Goal: Information Seeking & Learning: Learn about a topic

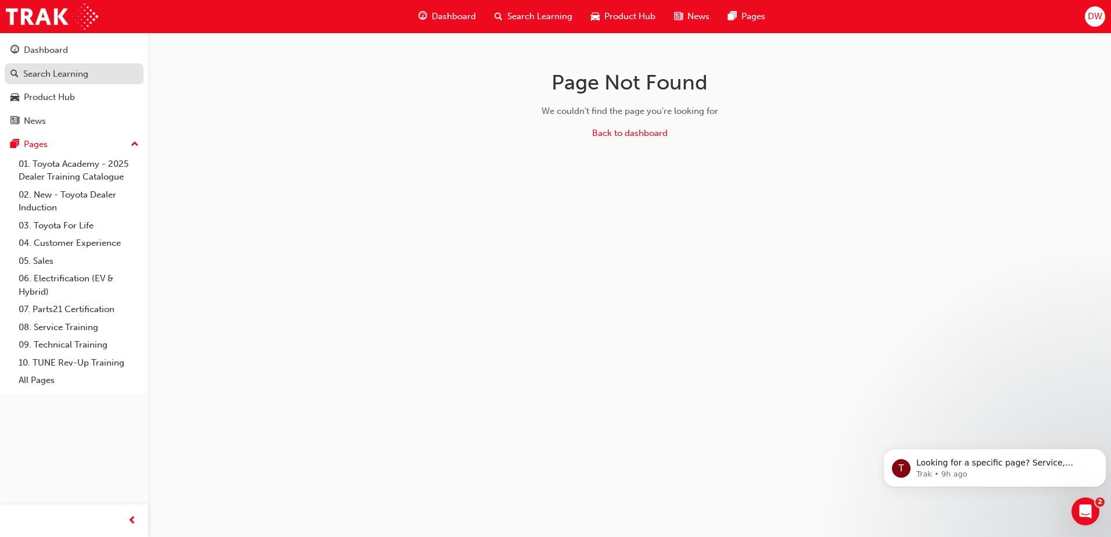
click at [51, 78] on div "Search Learning" at bounding box center [55, 73] width 65 height 13
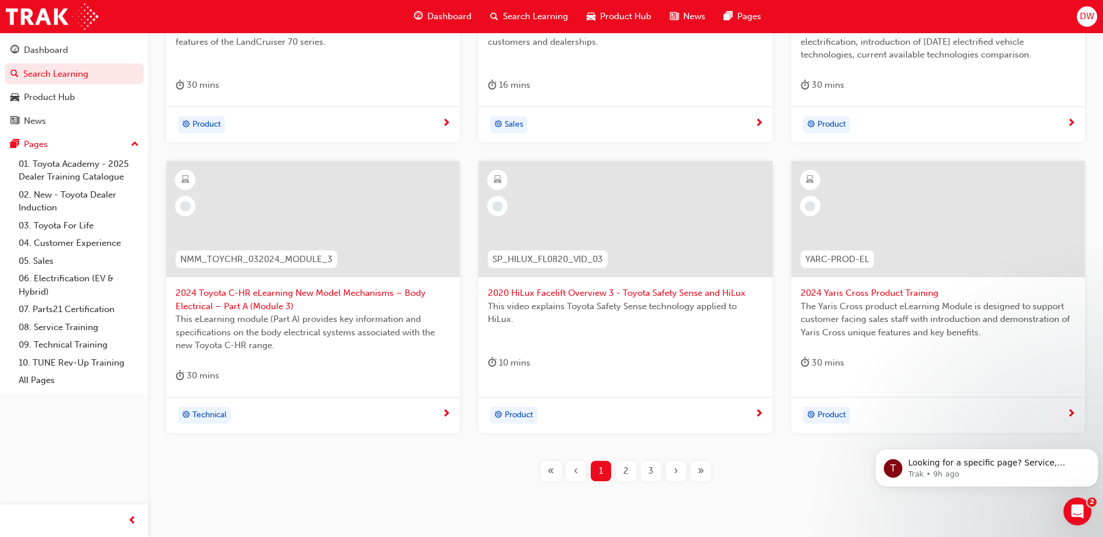
scroll to position [424, 0]
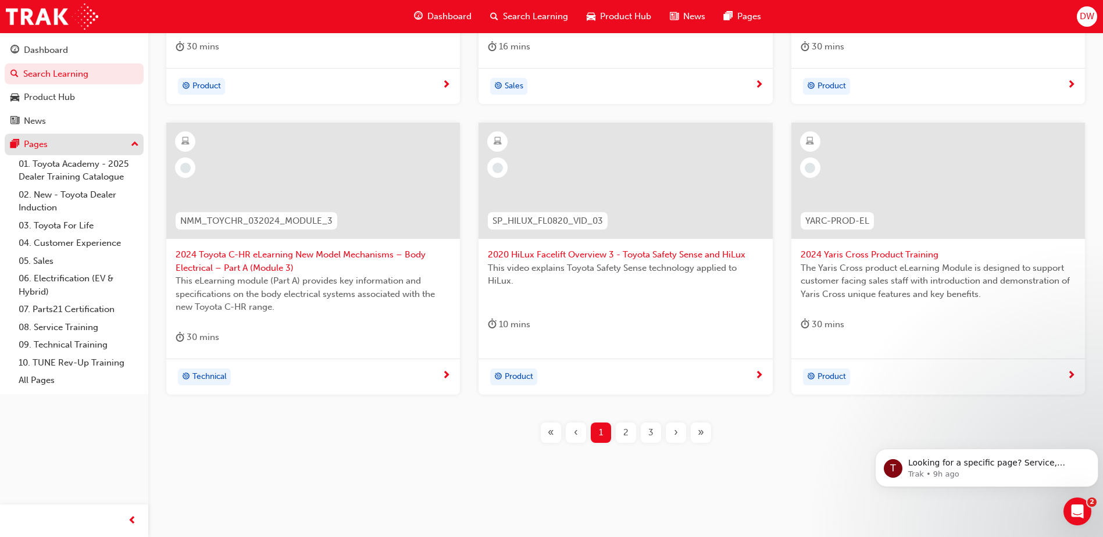
click at [44, 148] on div "Pages" at bounding box center [36, 144] width 24 height 13
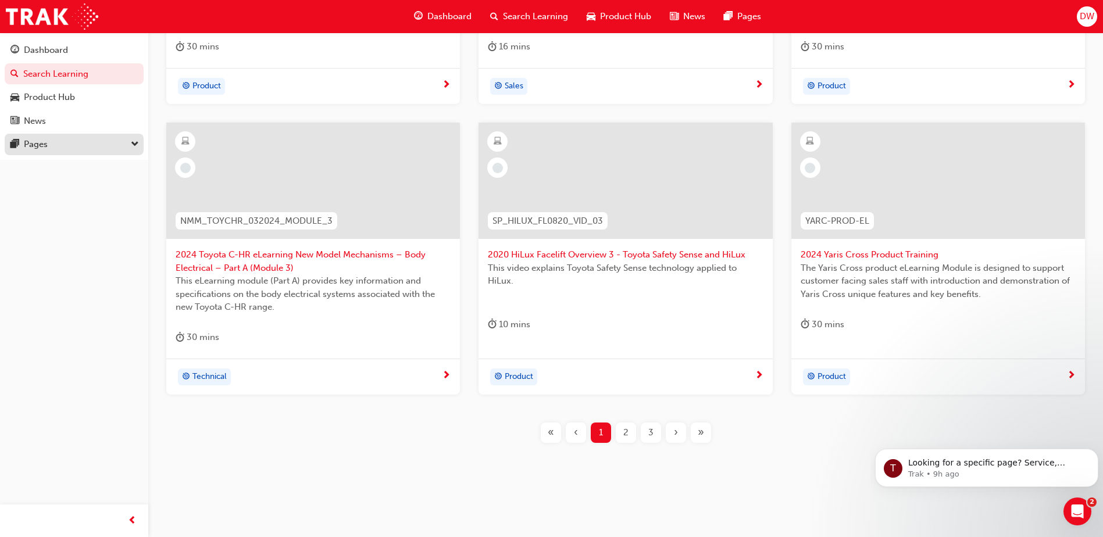
click at [45, 152] on button "Pages" at bounding box center [74, 145] width 139 height 22
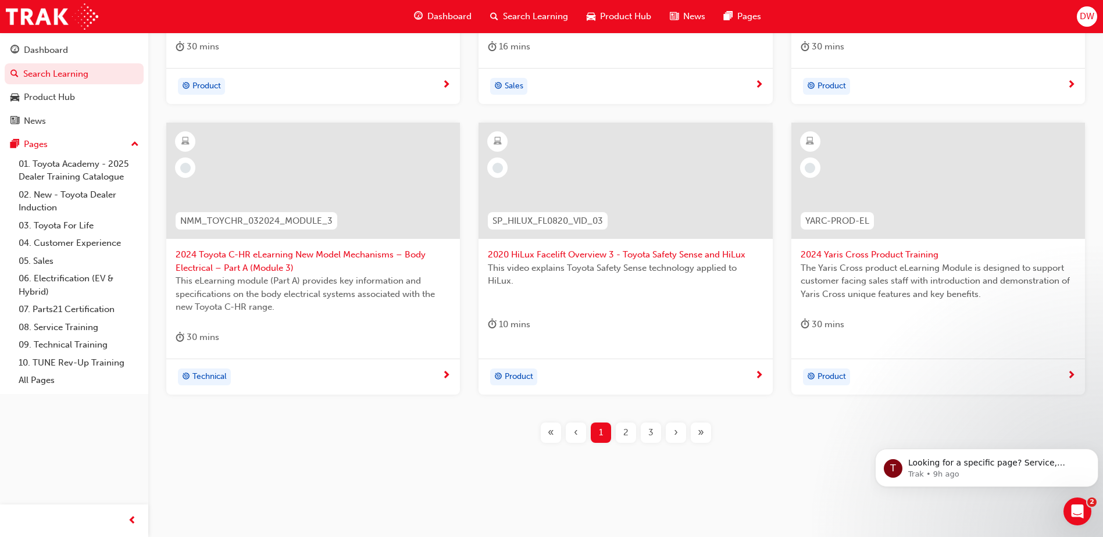
click at [456, 12] on span "Dashboard" at bounding box center [449, 16] width 44 height 13
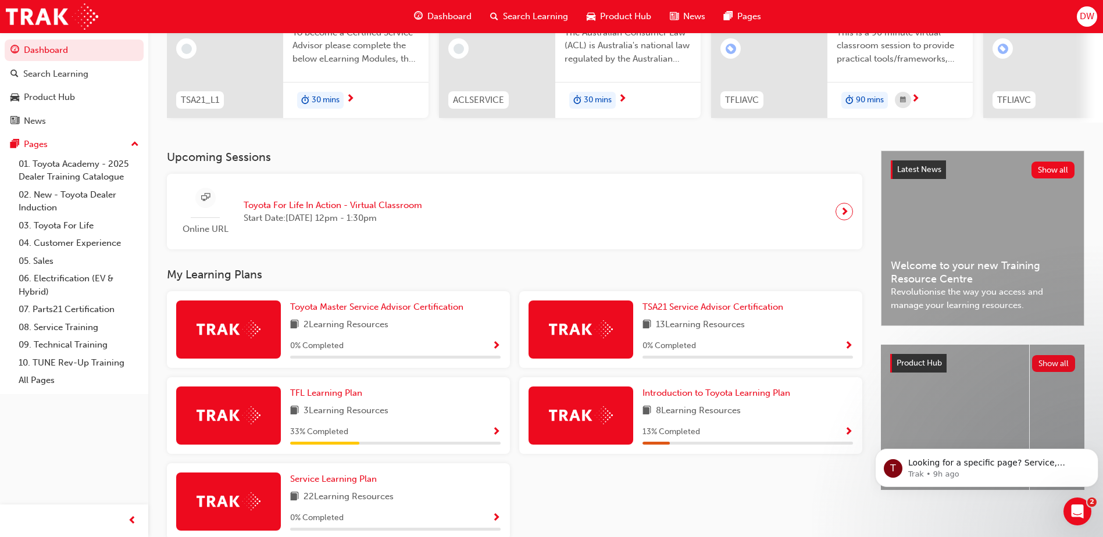
scroll to position [174, 0]
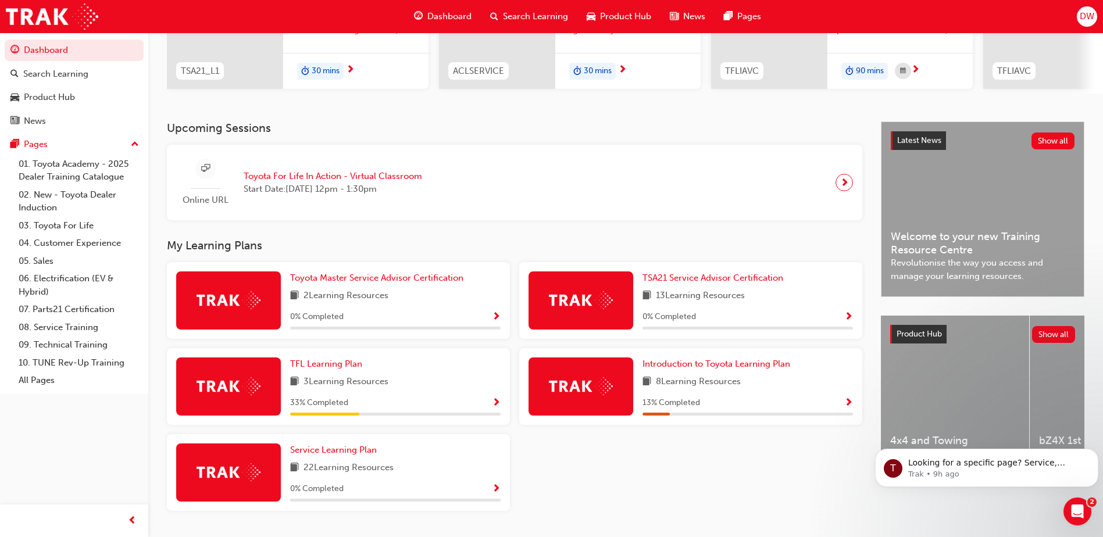
click at [496, 405] on span "Show Progress" at bounding box center [496, 403] width 9 height 10
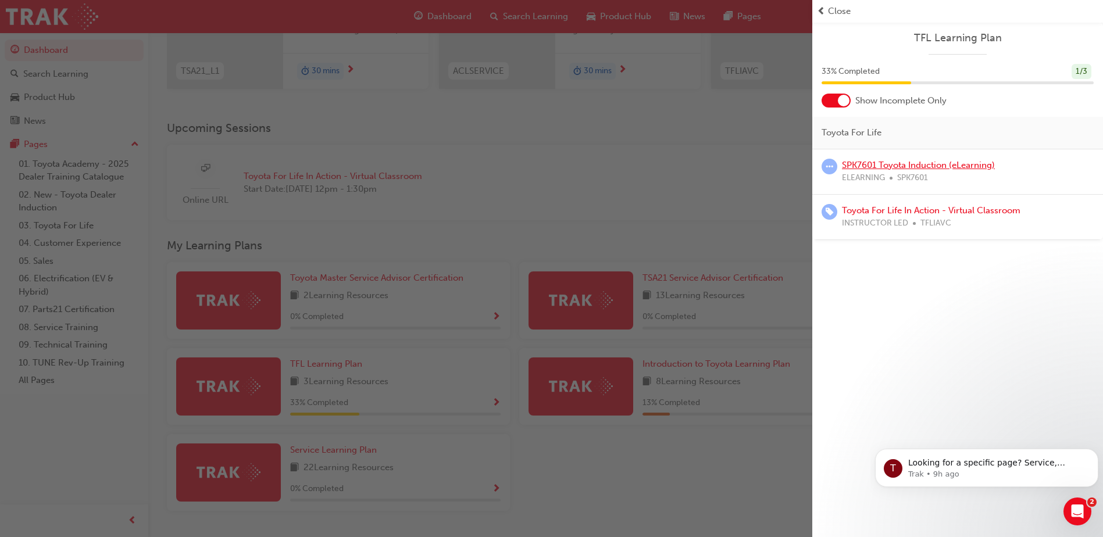
click at [902, 161] on link "SPK7601 Toyota Induction (eLearning)" at bounding box center [918, 165] width 153 height 10
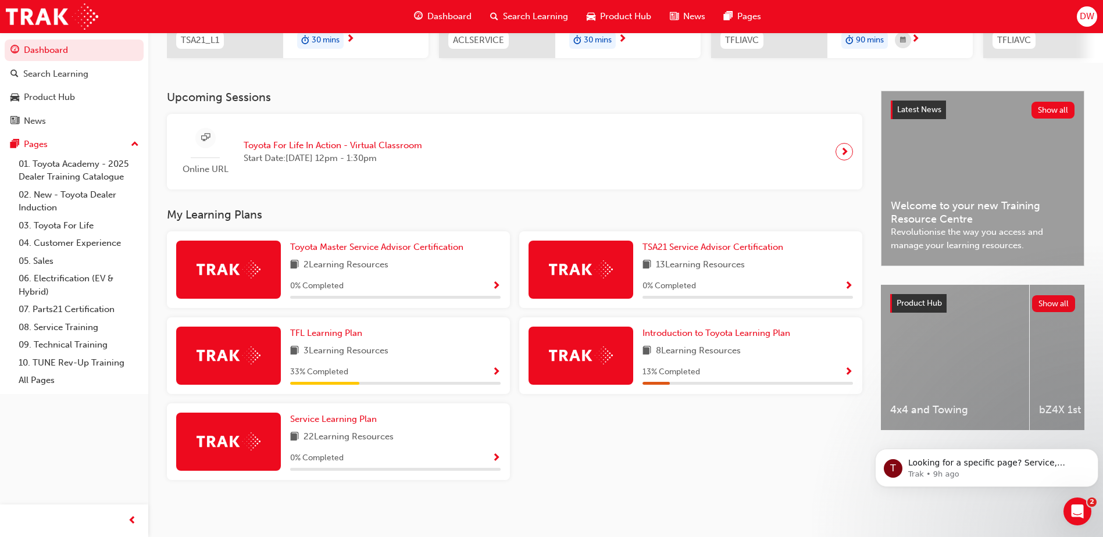
scroll to position [210, 0]
click at [406, 359] on div "TFL Learning Plan 3 Learning Resources 33 % Completed" at bounding box center [395, 356] width 210 height 58
click at [503, 367] on div "TFL Learning Plan 3 Learning Resources 33 % Completed" at bounding box center [338, 355] width 343 height 77
click at [498, 371] on span "Show Progress" at bounding box center [496, 372] width 9 height 10
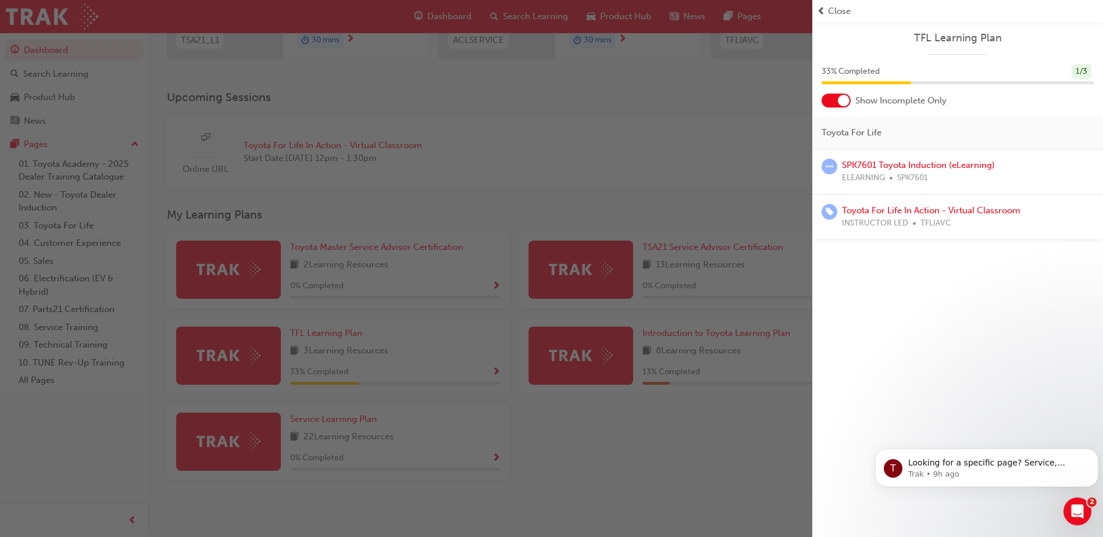
drag, startPoint x: 958, startPoint y: 218, endPoint x: 899, endPoint y: 204, distance: 60.3
click at [957, 218] on div "INSTRUCTOR LED TFLIAVC" at bounding box center [931, 223] width 178 height 13
click at [821, 10] on span "prev-icon" at bounding box center [821, 11] width 9 height 13
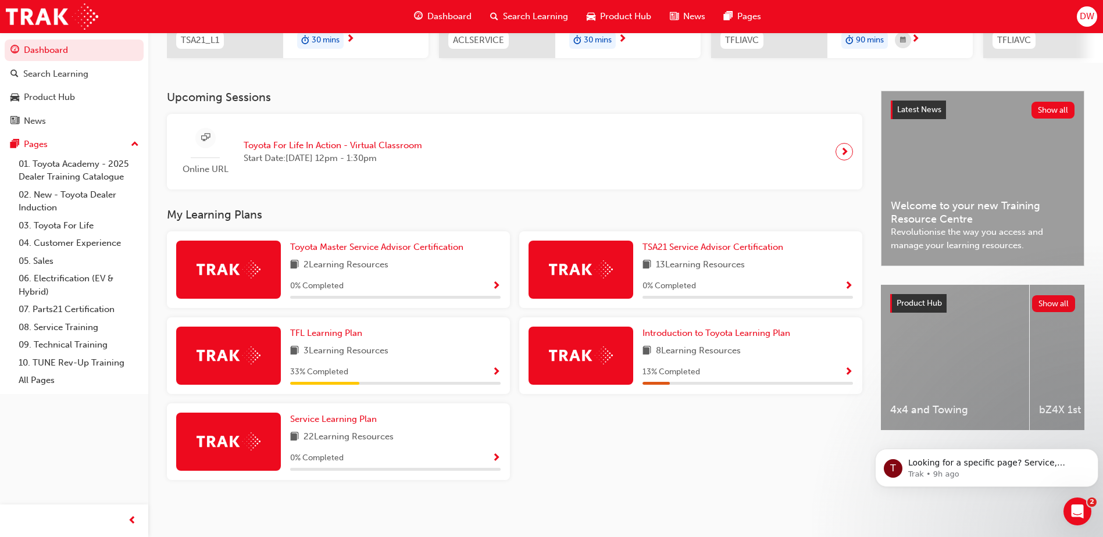
click at [729, 279] on div "0 % Completed" at bounding box center [747, 286] width 210 height 15
click at [743, 338] on link "Introduction to Toyota Learning Plan" at bounding box center [718, 333] width 152 height 13
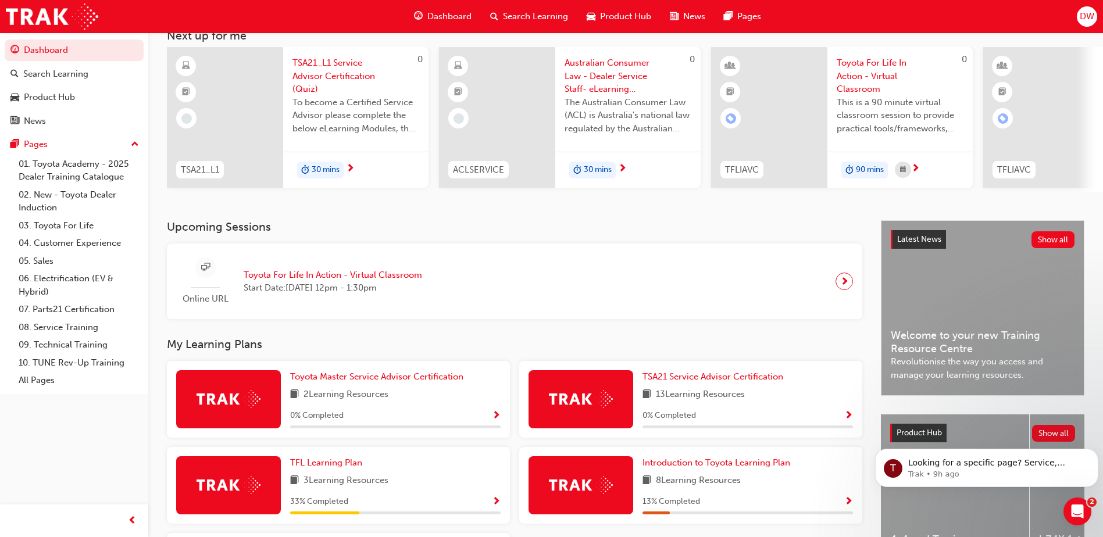
scroll to position [210, 0]
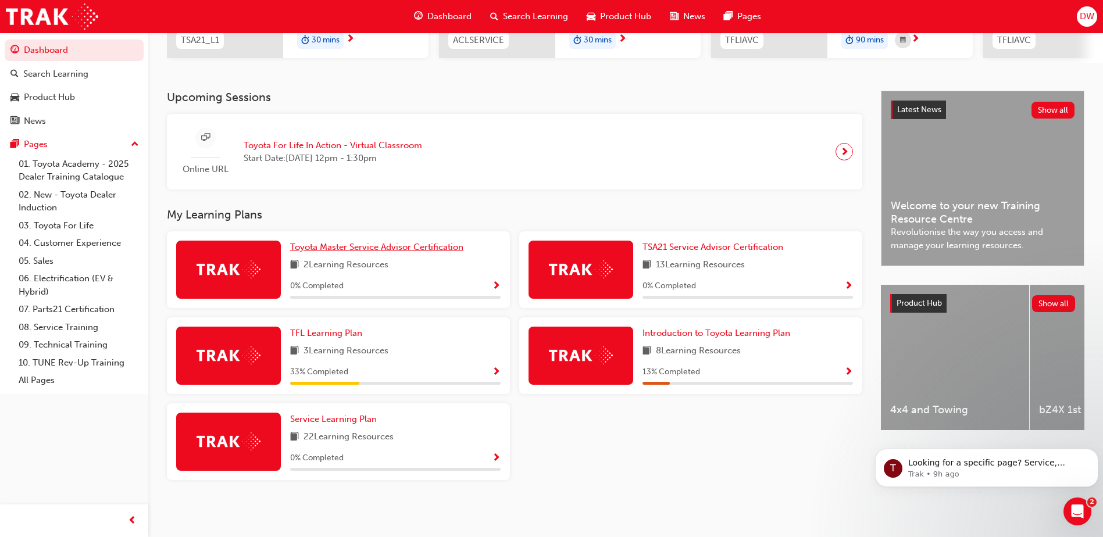
click at [410, 251] on span "Toyota Master Service Advisor Certification" at bounding box center [376, 247] width 173 height 10
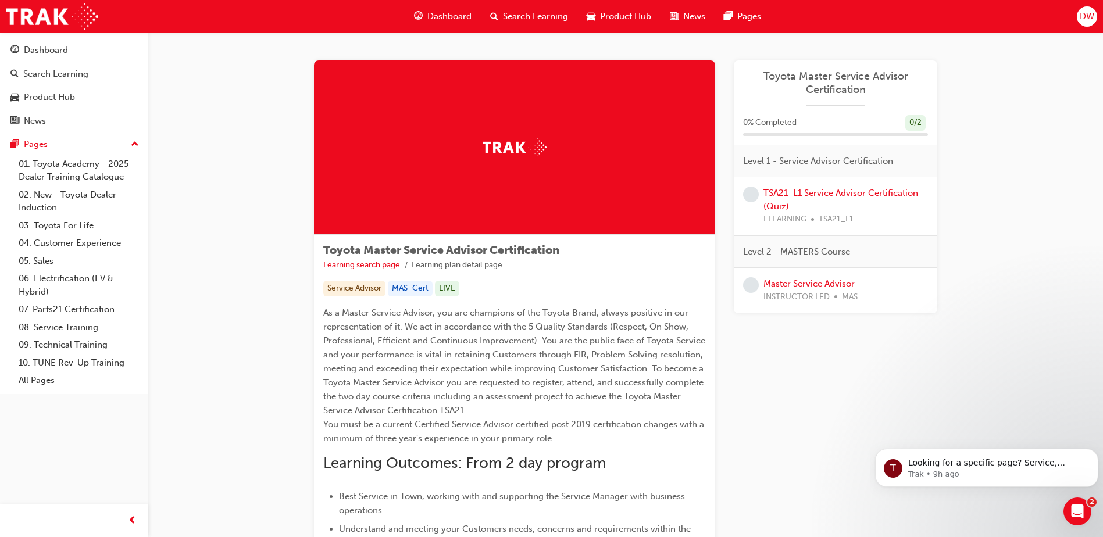
scroll to position [58, 0]
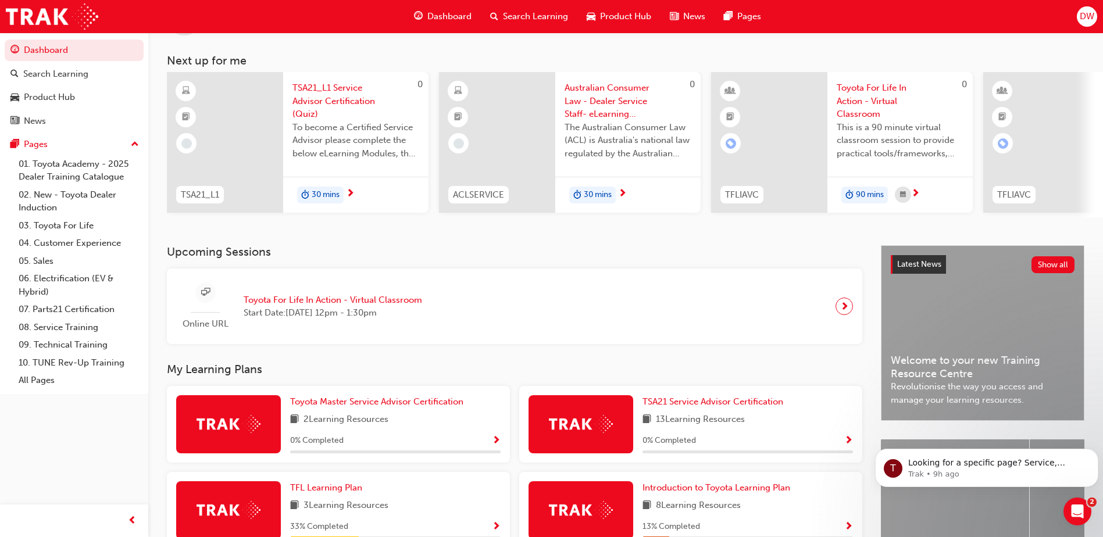
scroll to position [210, 0]
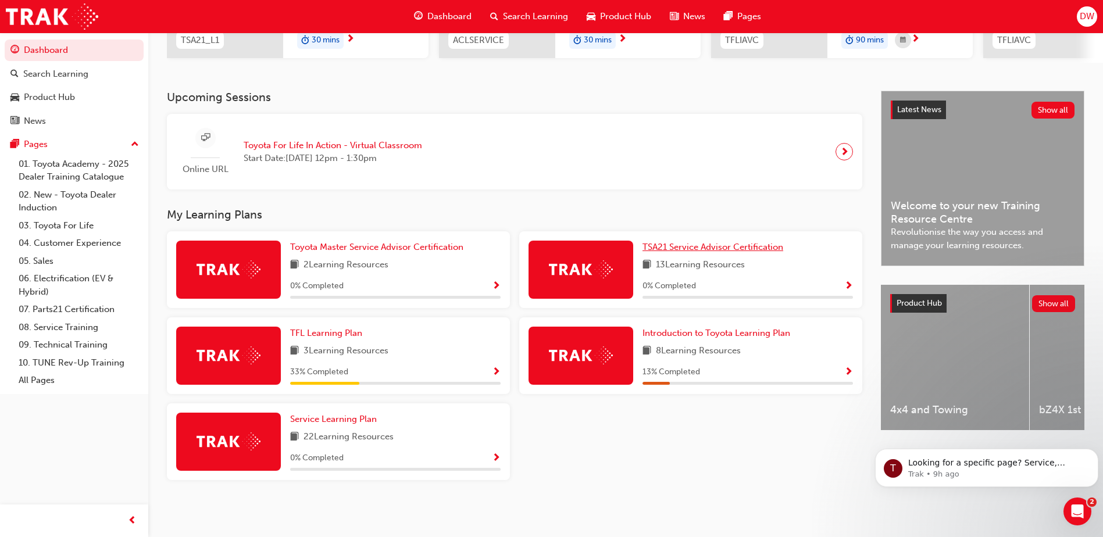
click at [708, 252] on span "TSA21 Service Advisor Certification" at bounding box center [712, 247] width 141 height 10
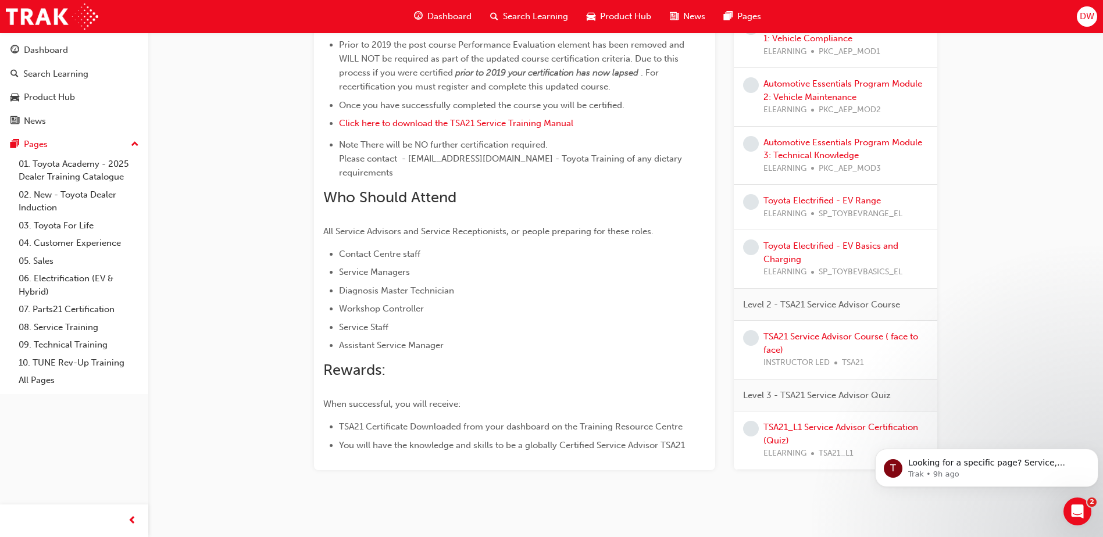
scroll to position [591, 0]
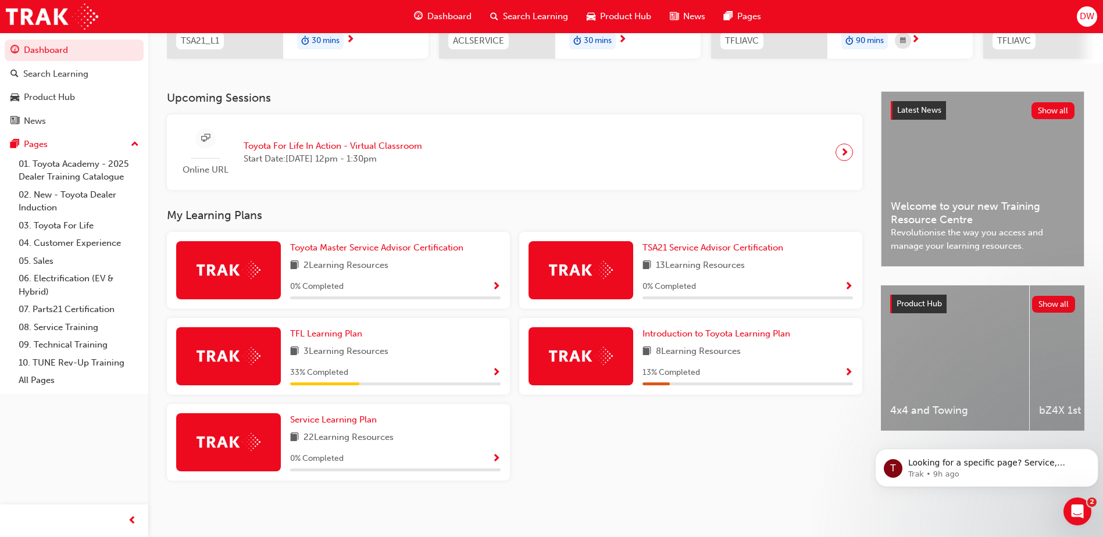
scroll to position [210, 0]
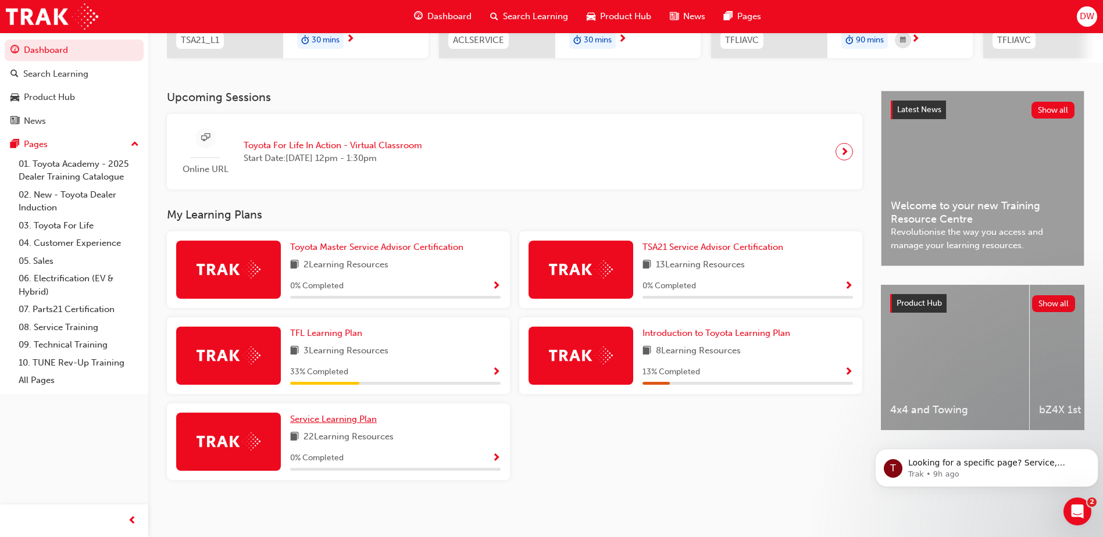
click at [355, 423] on span "Service Learning Plan" at bounding box center [333, 419] width 87 height 10
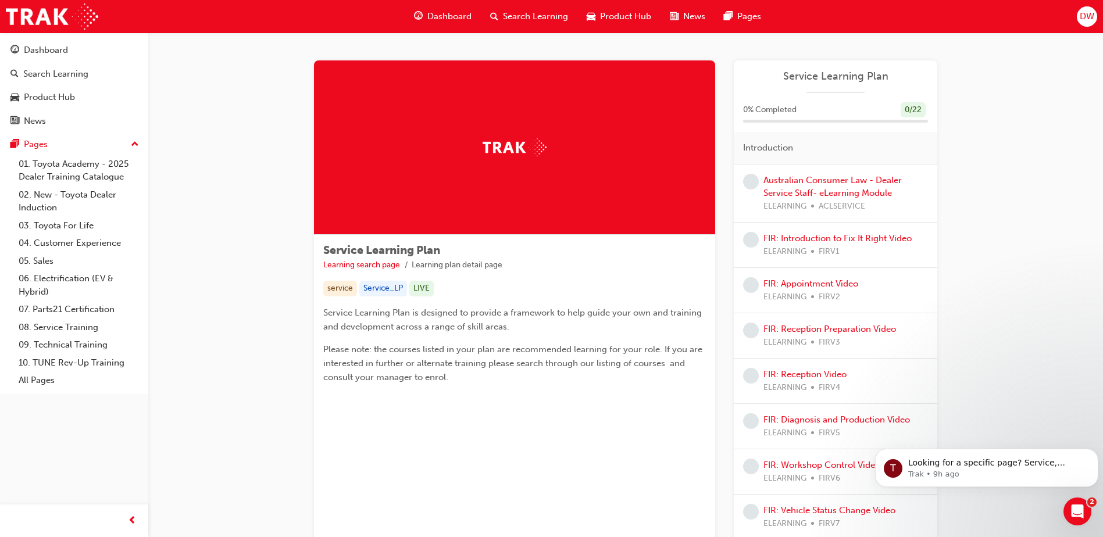
click at [841, 185] on div "Australian Consumer Law - Dealer Service Staff- eLearning Module ELEARNING ACLS…" at bounding box center [845, 194] width 164 height 40
click at [843, 183] on link "Australian Consumer Law - Dealer Service Staff- eLearning Module" at bounding box center [832, 187] width 138 height 24
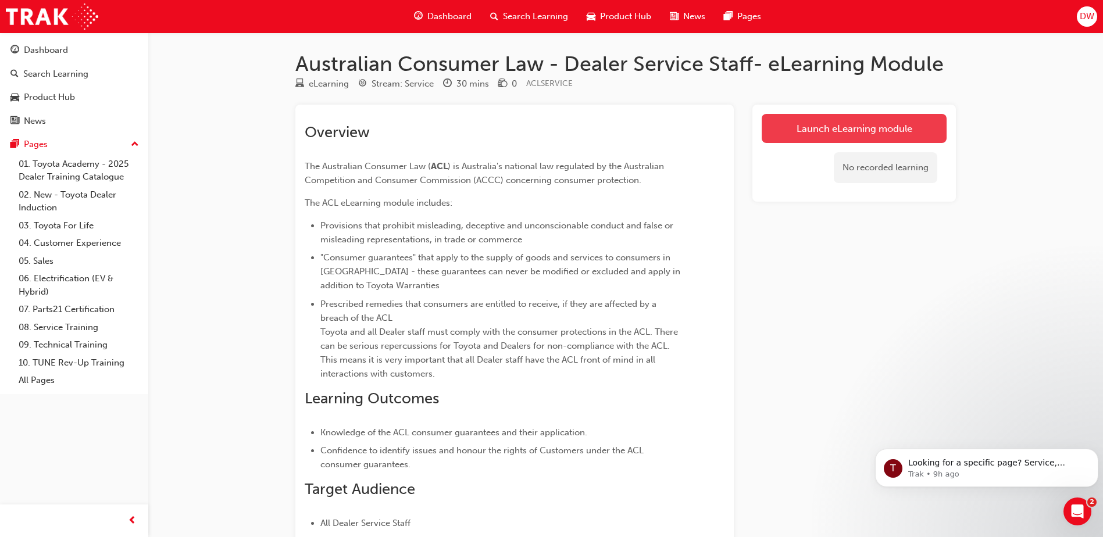
click at [810, 133] on link "Launch eLearning module" at bounding box center [853, 128] width 185 height 29
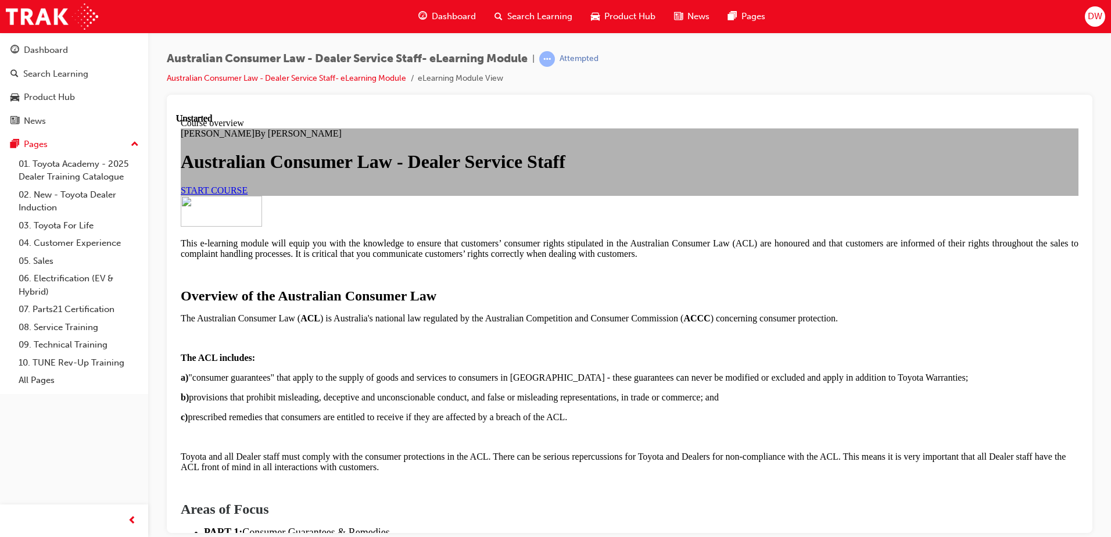
click at [248, 195] on link "START COURSE" at bounding box center [214, 190] width 67 height 10
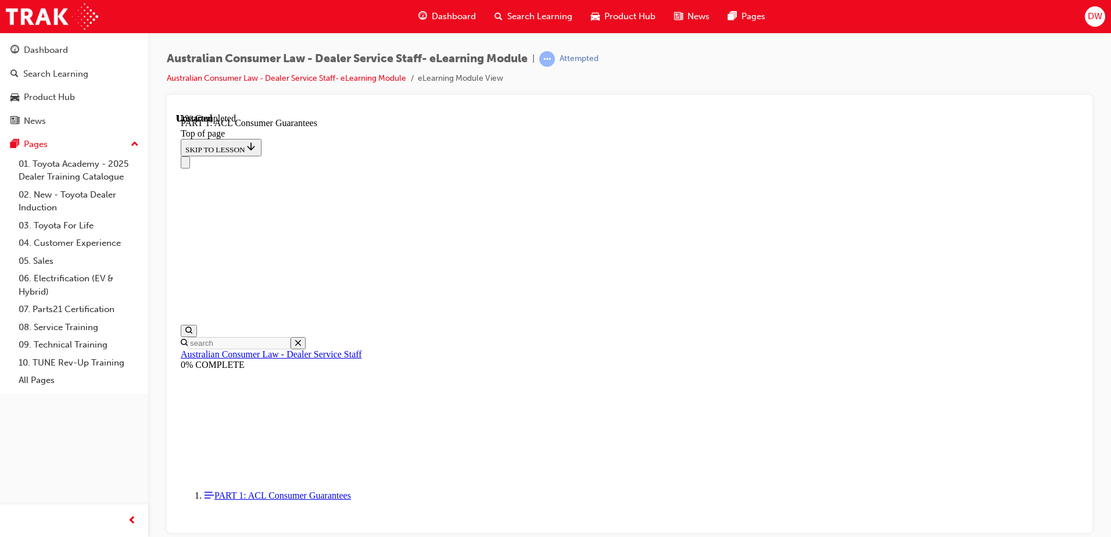
scroll to position [1140, 0]
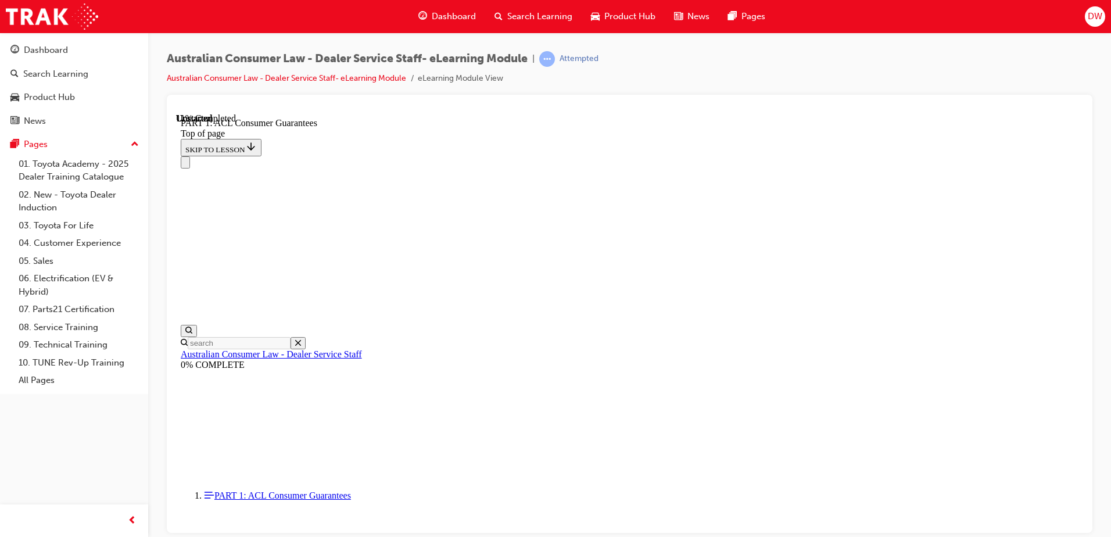
scroll to position [1838, 0]
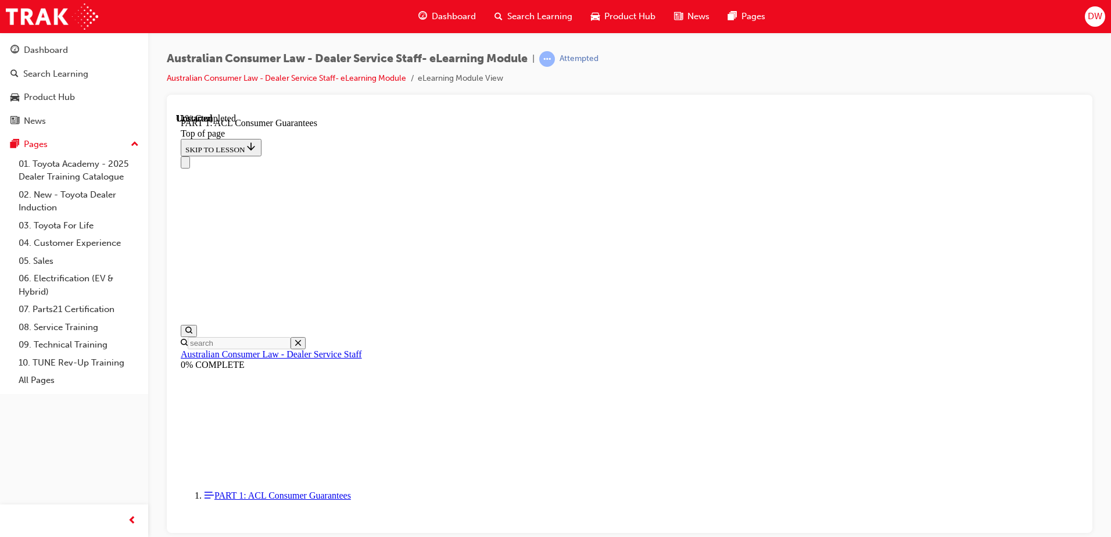
scroll to position [1809, 0]
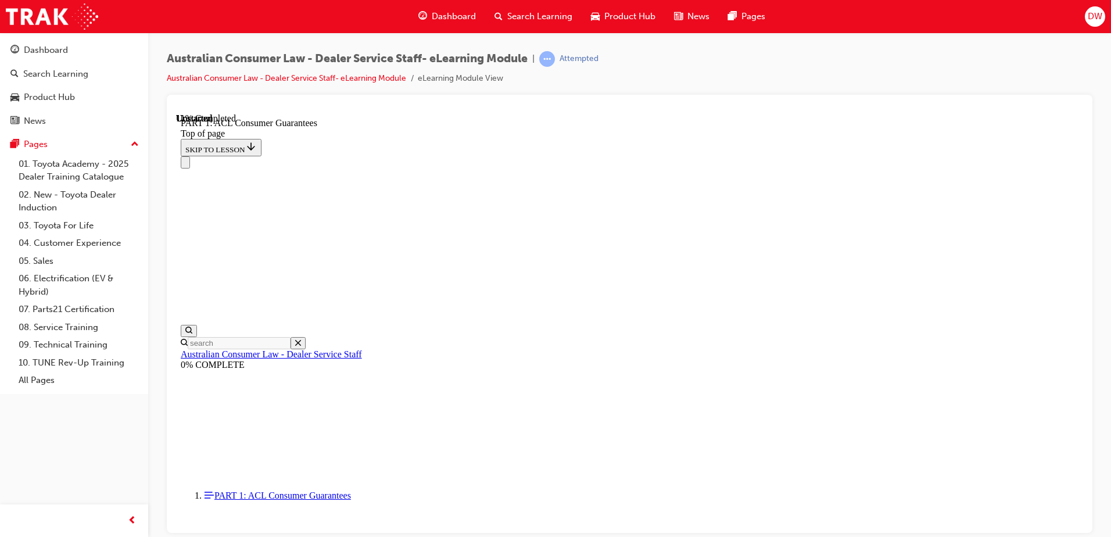
scroll to position [1819, 0]
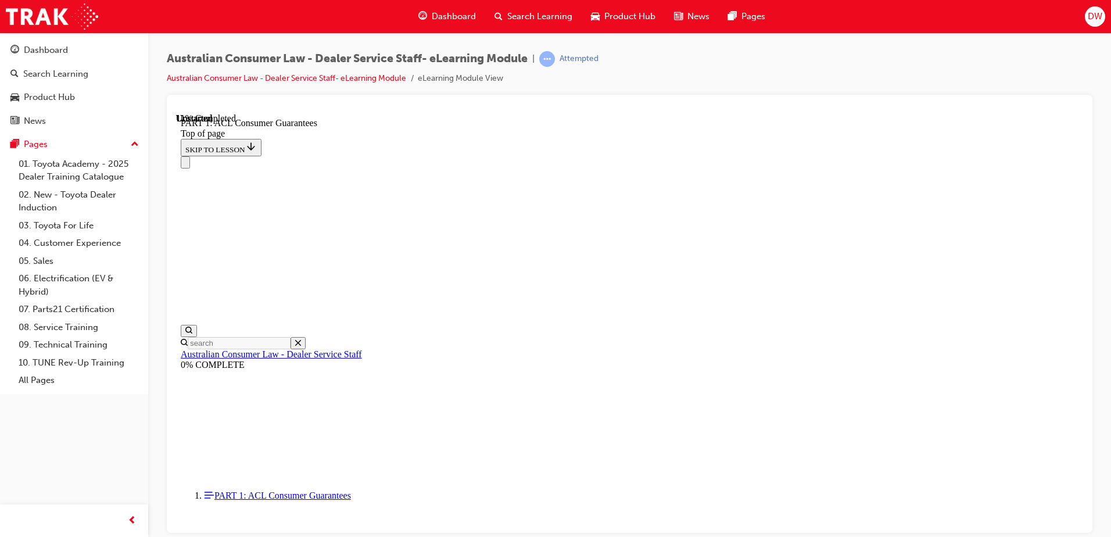
scroll to position [1819, 0]
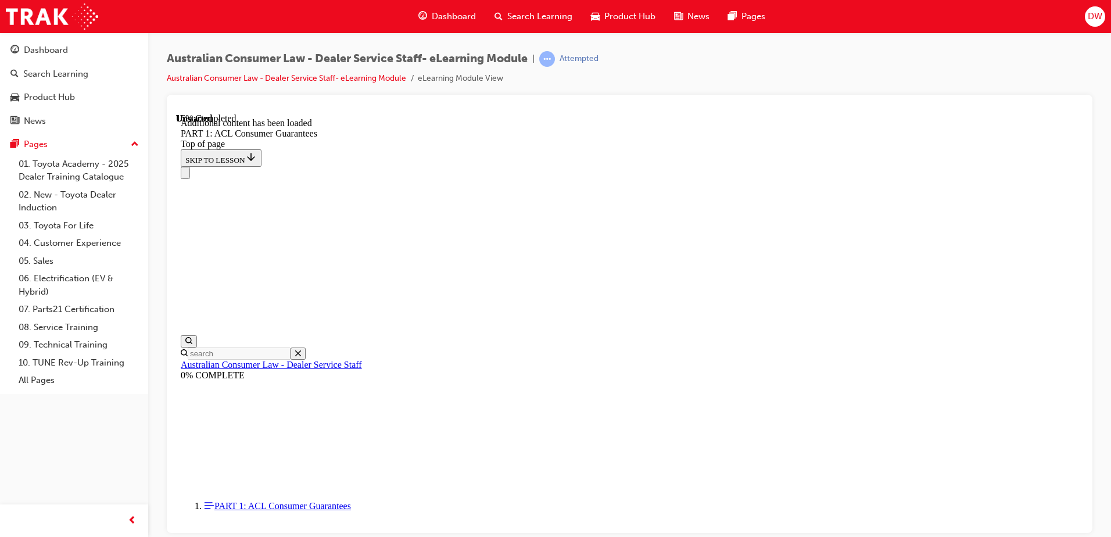
scroll to position [2220, 0]
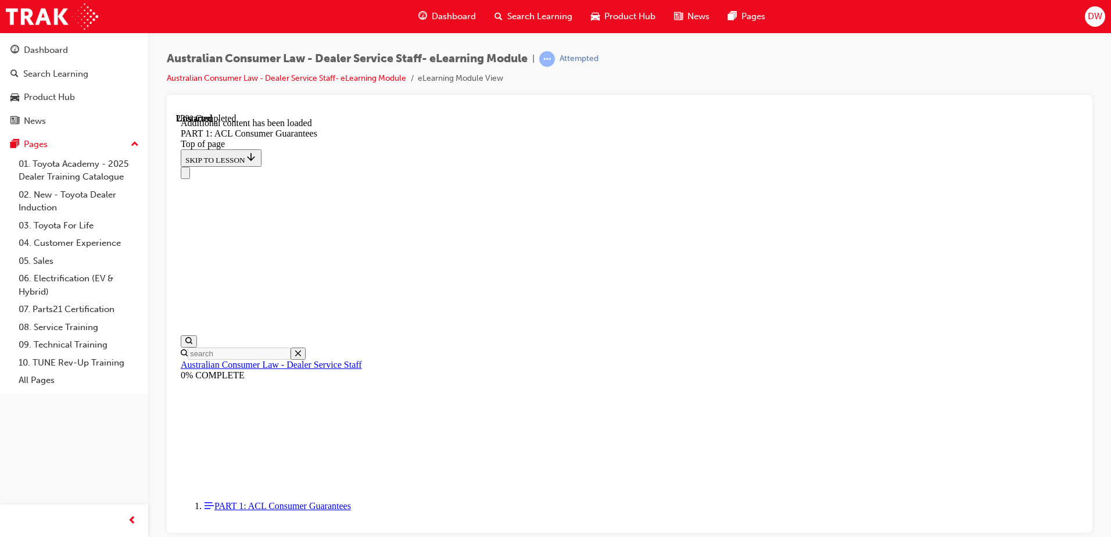
scroll to position [2935, 0]
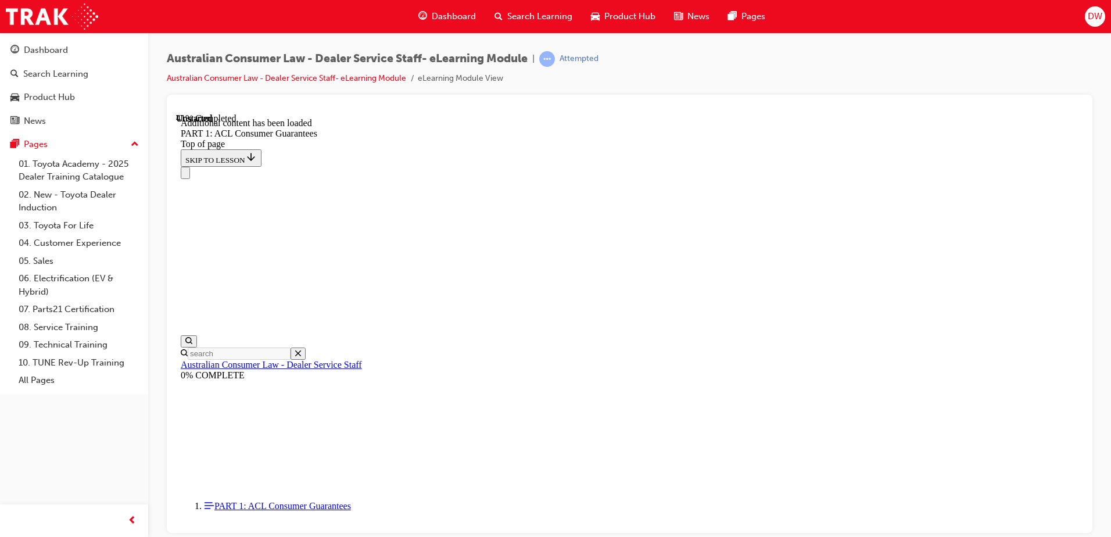
drag, startPoint x: 841, startPoint y: 372, endPoint x: 834, endPoint y: 378, distance: 9.5
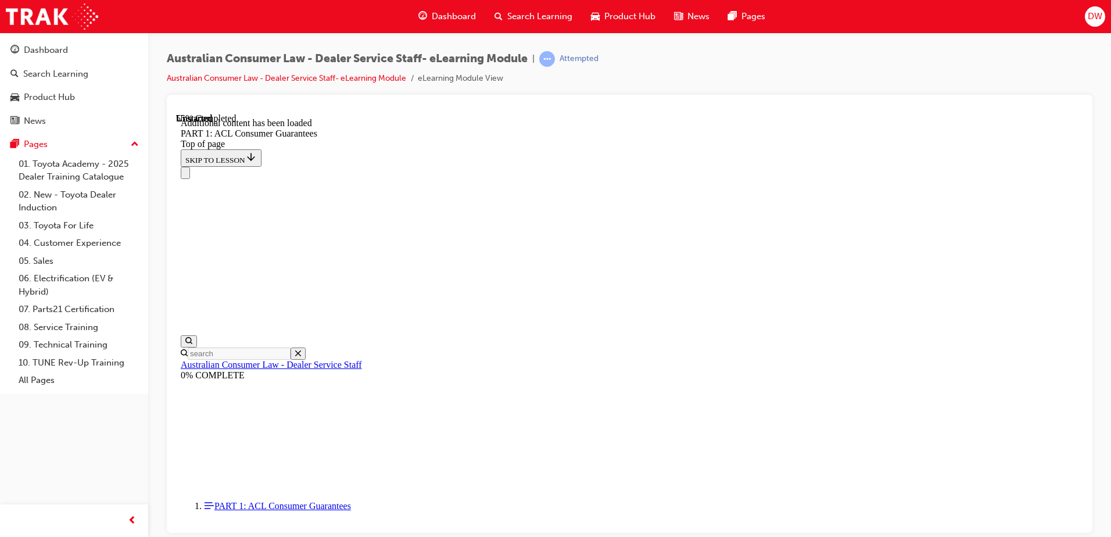
scroll to position [5442, 0]
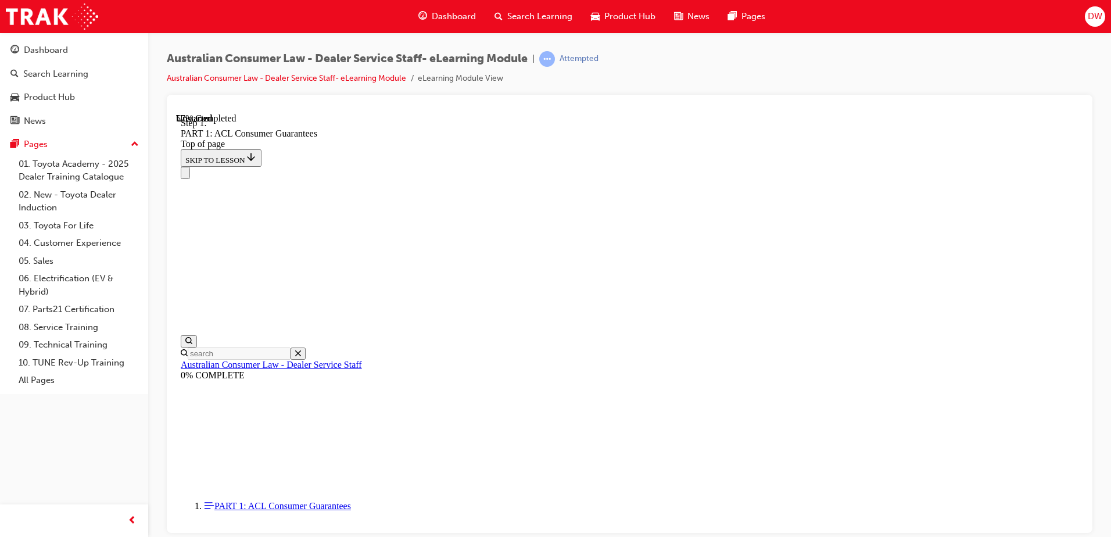
scroll to position [5703, 0]
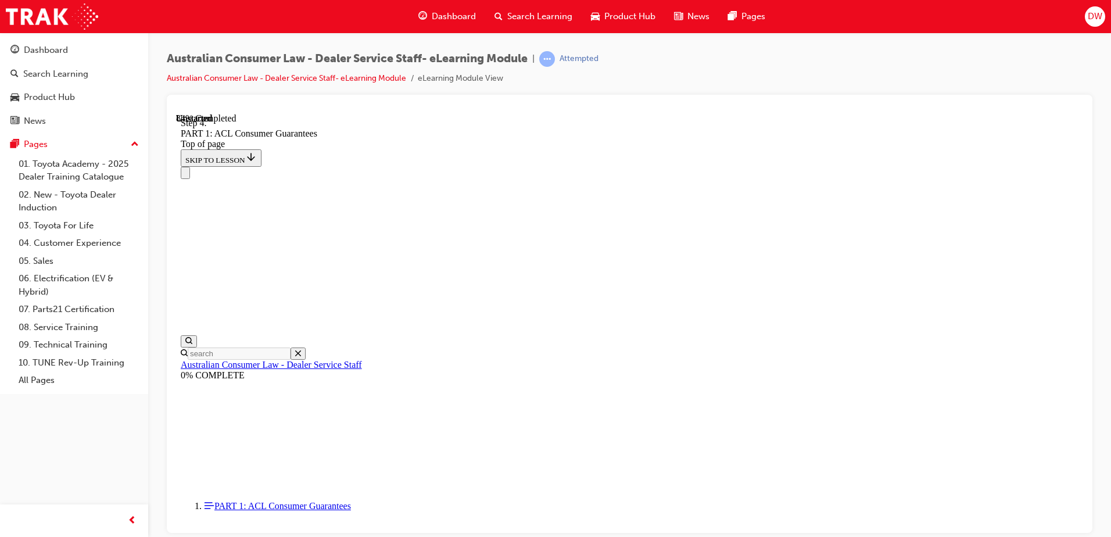
drag, startPoint x: 875, startPoint y: 435, endPoint x: 721, endPoint y: 444, distance: 154.9
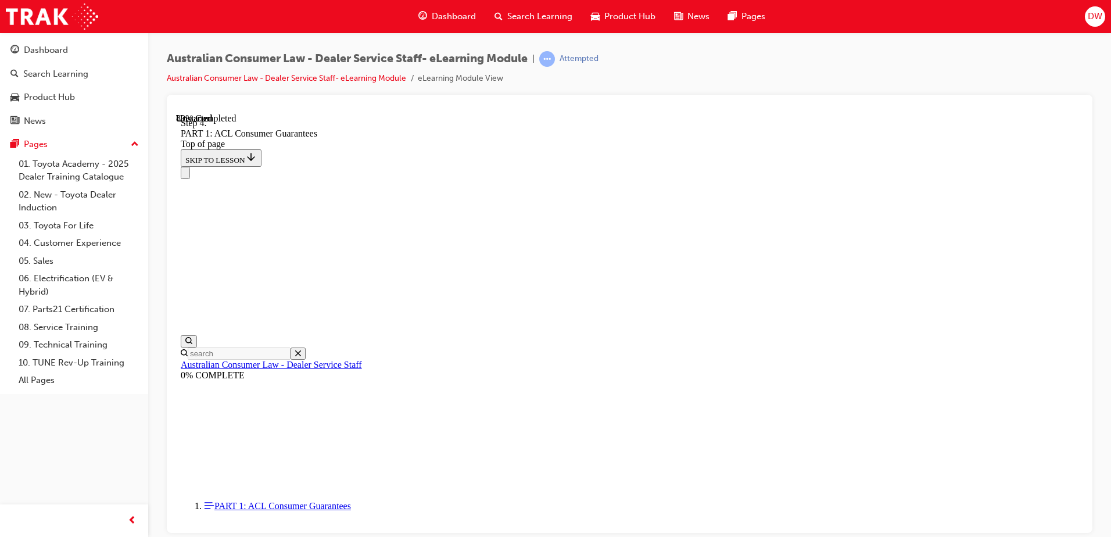
drag, startPoint x: 563, startPoint y: 402, endPoint x: 754, endPoint y: 191, distance: 284.8
drag, startPoint x: 575, startPoint y: 264, endPoint x: 789, endPoint y: 263, distance: 213.9
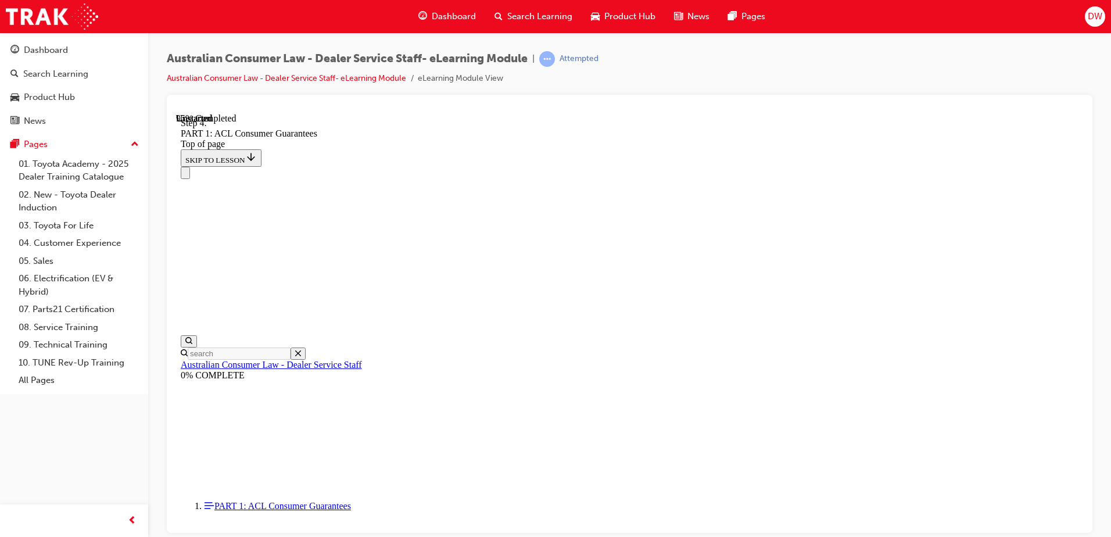
drag, startPoint x: 618, startPoint y: 405, endPoint x: 669, endPoint y: 472, distance: 84.3
drag, startPoint x: 662, startPoint y: 403, endPoint x: 807, endPoint y: 400, distance: 144.8
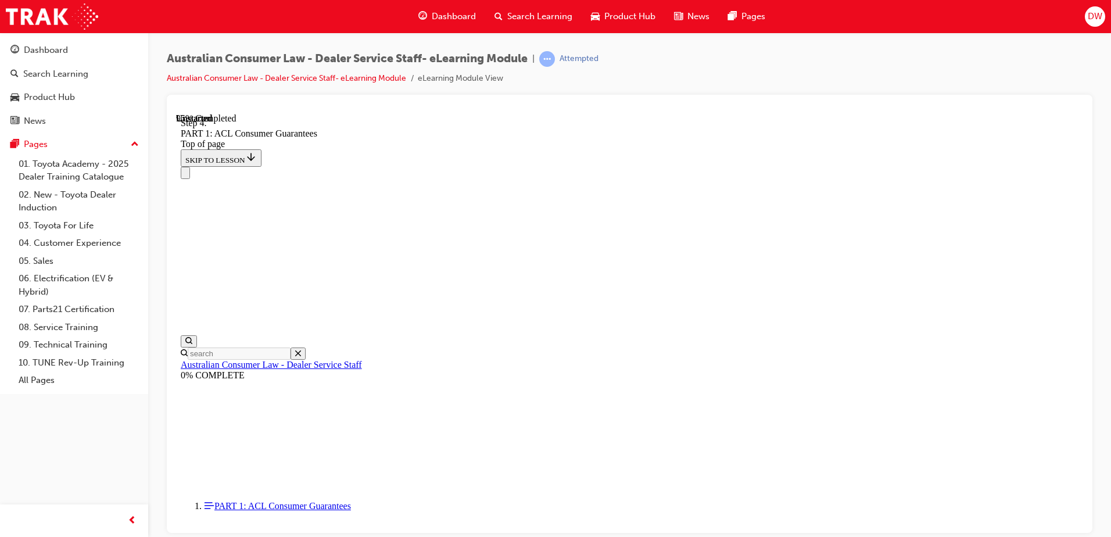
drag, startPoint x: 641, startPoint y: 312, endPoint x: 886, endPoint y: 381, distance: 254.9
drag, startPoint x: 641, startPoint y: 256, endPoint x: 858, endPoint y: 331, distance: 229.4
drag, startPoint x: 636, startPoint y: 323, endPoint x: 722, endPoint y: 253, distance: 110.3
drag, startPoint x: 619, startPoint y: 383, endPoint x: 653, endPoint y: 327, distance: 65.5
drag, startPoint x: 652, startPoint y: 328, endPoint x: 645, endPoint y: 391, distance: 63.2
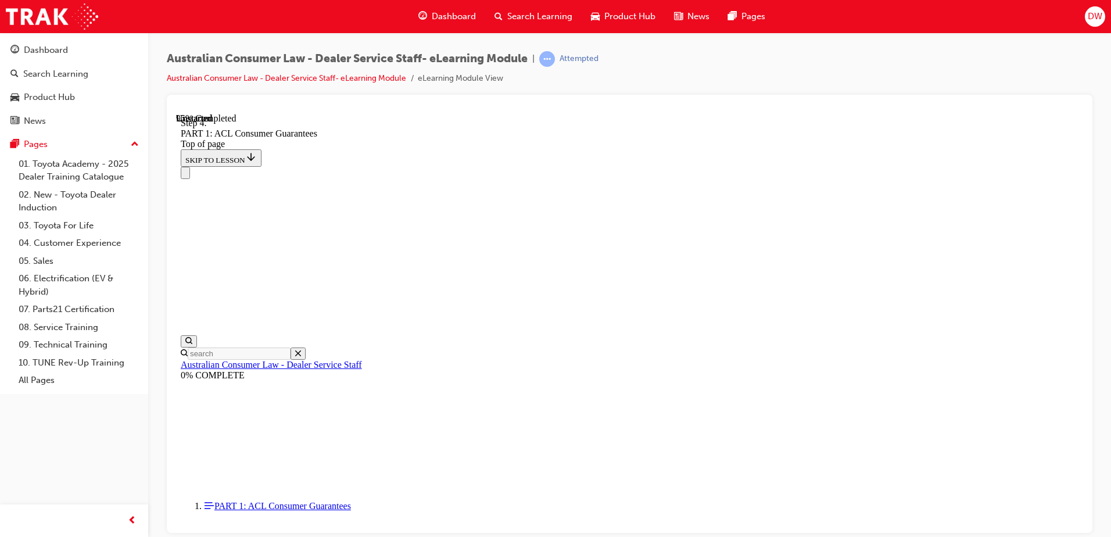
scroll to position [12338, 0]
drag, startPoint x: 630, startPoint y: 398, endPoint x: 734, endPoint y: 399, distance: 103.5
drag, startPoint x: 691, startPoint y: 387, endPoint x: 760, endPoint y: 462, distance: 102.0
drag, startPoint x: 694, startPoint y: 457, endPoint x: 696, endPoint y: 384, distance: 73.8
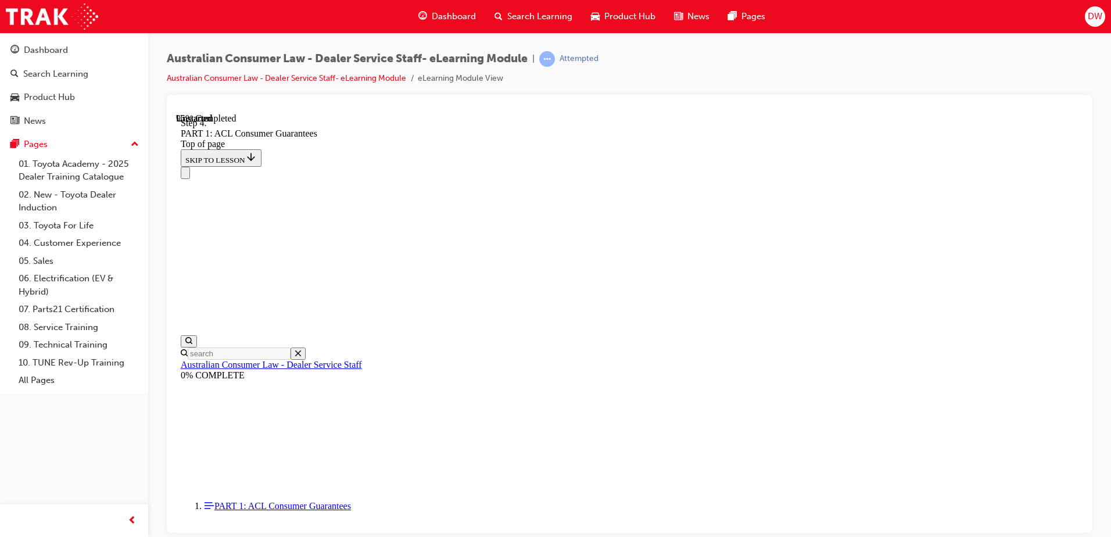
drag, startPoint x: 654, startPoint y: 449, endPoint x: 703, endPoint y: 448, distance: 48.9
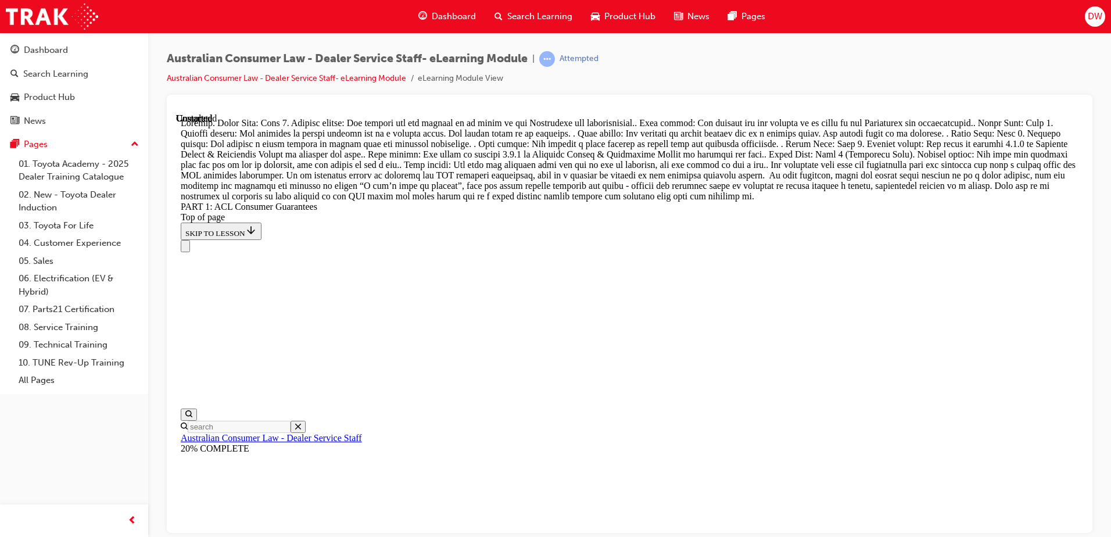
scroll to position [13371, 0]
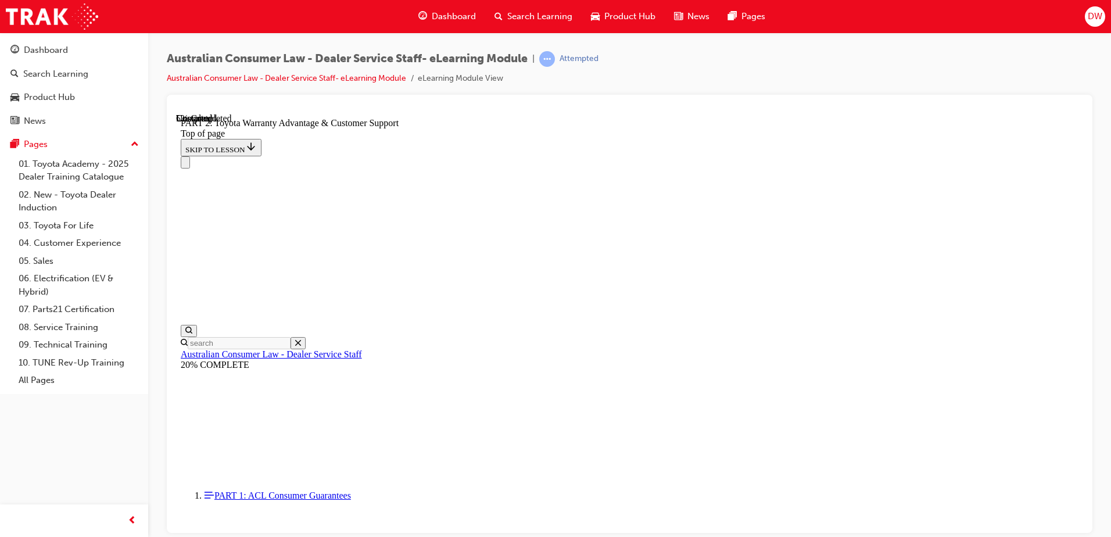
scroll to position [734, 0]
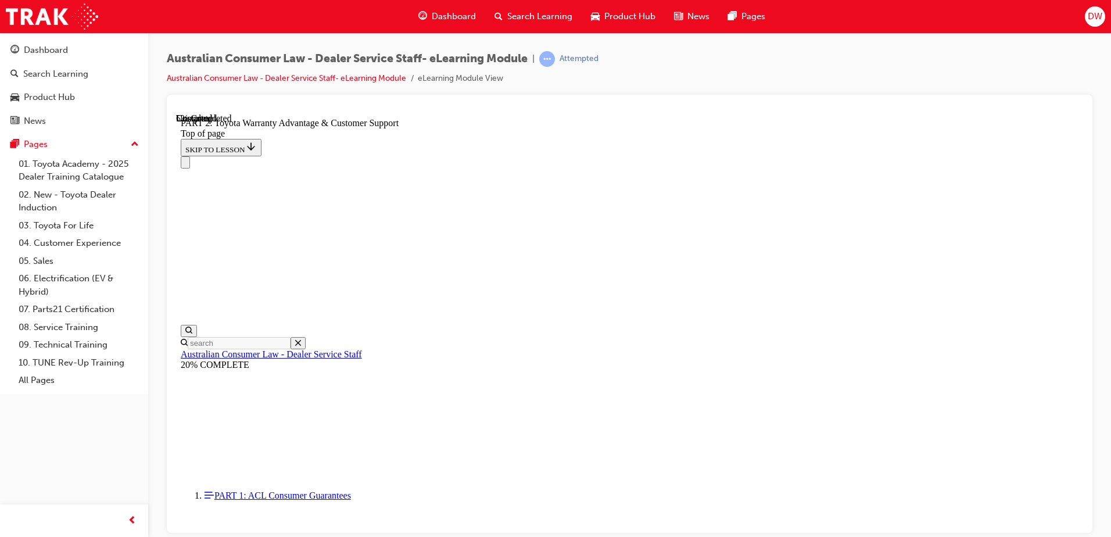
scroll to position [792, 0]
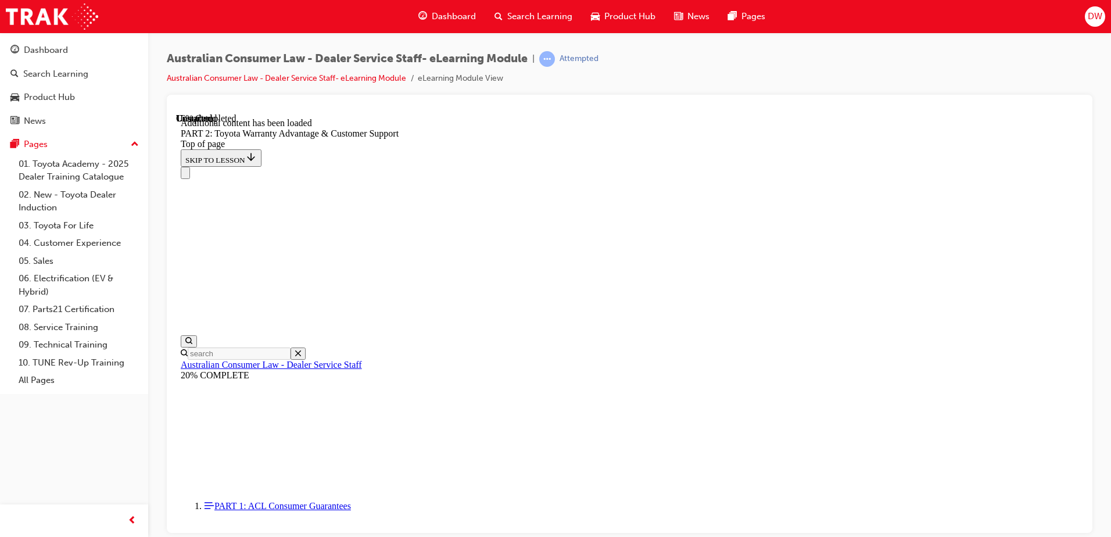
scroll to position [1168, 0]
